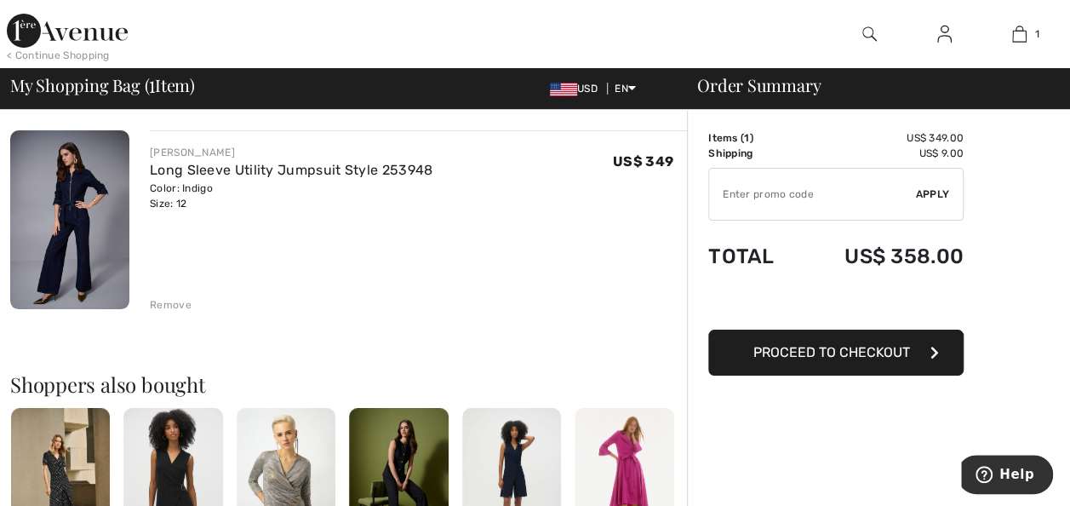
click at [805, 351] on span "Proceed to Checkout" at bounding box center [831, 352] width 157 height 16
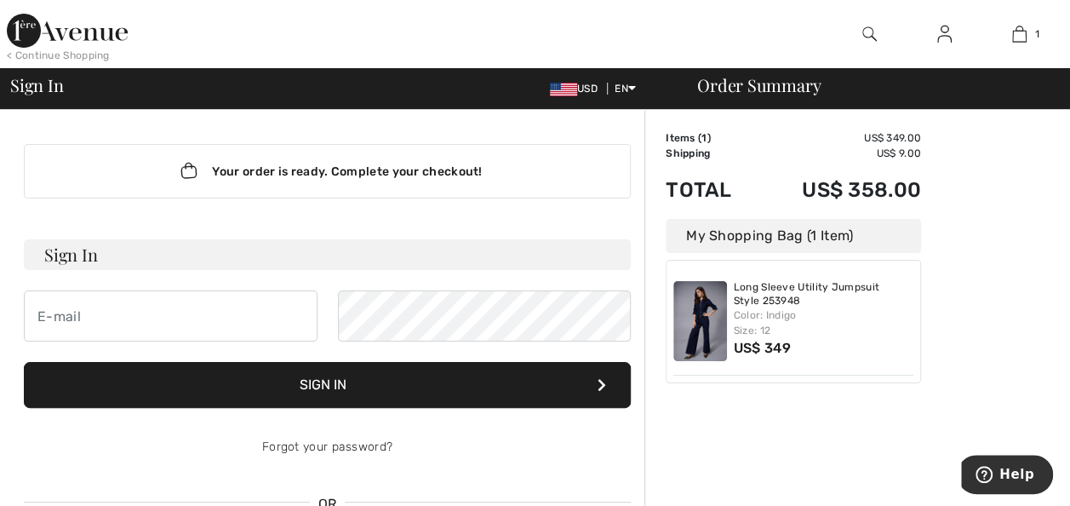
click at [402, 242] on h3 "Sign In" at bounding box center [327, 254] width 607 height 31
click at [162, 253] on h3 "Sign In" at bounding box center [327, 254] width 607 height 31
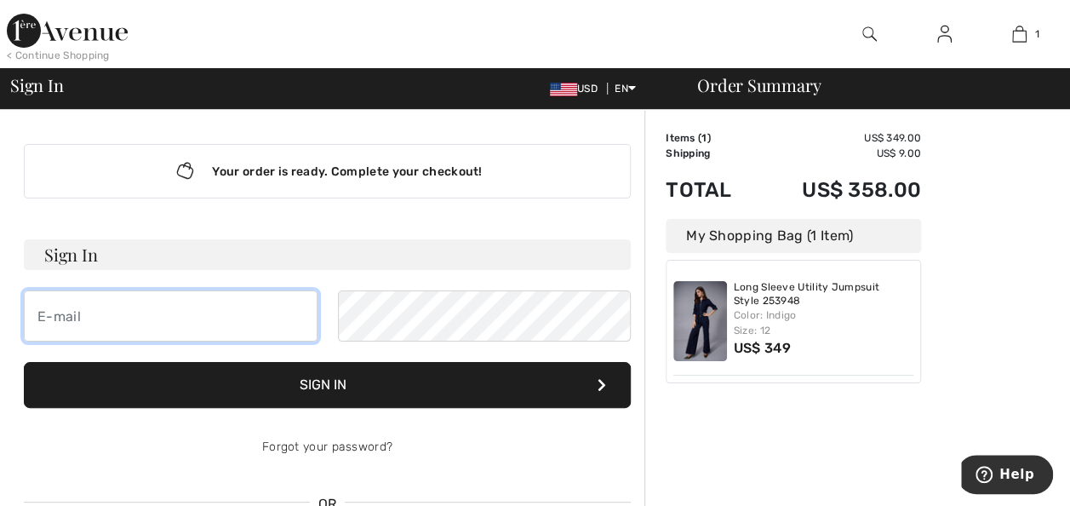
click at [125, 324] on input "email" at bounding box center [171, 315] width 294 height 51
type input "lizzeth_23@hotmail.com"
